Goal: Navigation & Orientation: Find specific page/section

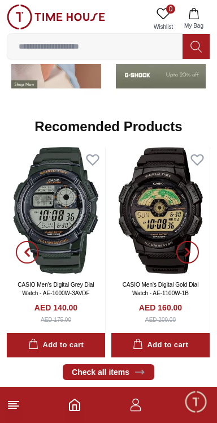
scroll to position [1036, 0]
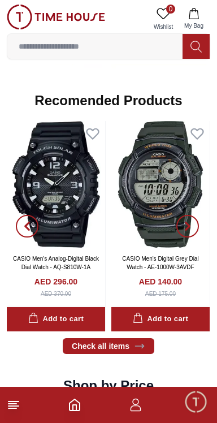
click at [196, 409] on span "Minimize live chat window" at bounding box center [195, 401] width 33 height 33
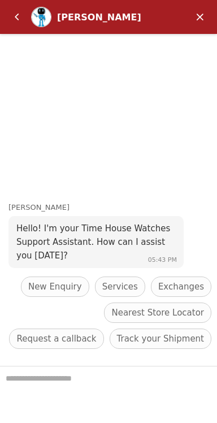
click at [196, 19] on em "Minimize" at bounding box center [200, 17] width 23 height 23
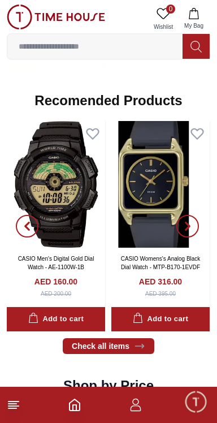
click at [137, 408] on icon "button" at bounding box center [136, 405] width 14 height 14
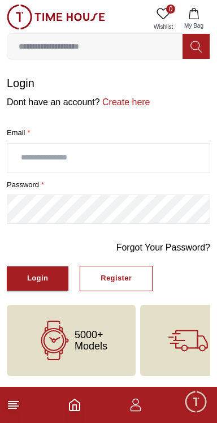
click at [74, 408] on icon "Home" at bounding box center [75, 405] width 14 height 14
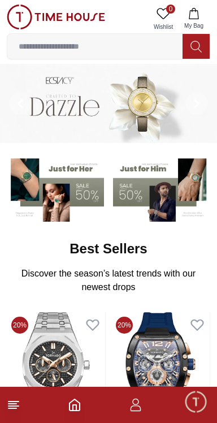
click at [11, 411] on icon at bounding box center [14, 405] width 14 height 14
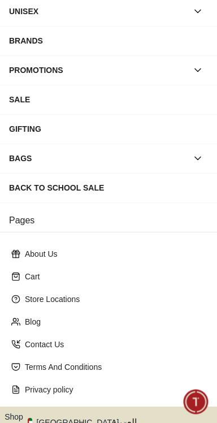
scroll to position [183, 0]
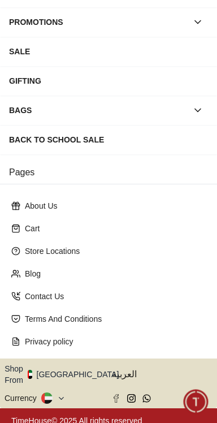
click at [76, 369] on button "Shop From [GEOGRAPHIC_DATA]" at bounding box center [66, 374] width 123 height 23
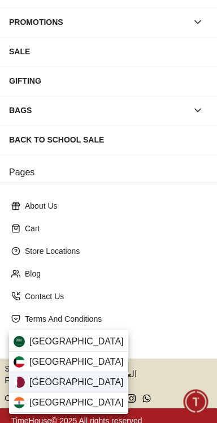
click at [29, 381] on span "[GEOGRAPHIC_DATA]" at bounding box center [76, 383] width 94 height 14
